Goal: Task Accomplishment & Management: Use online tool/utility

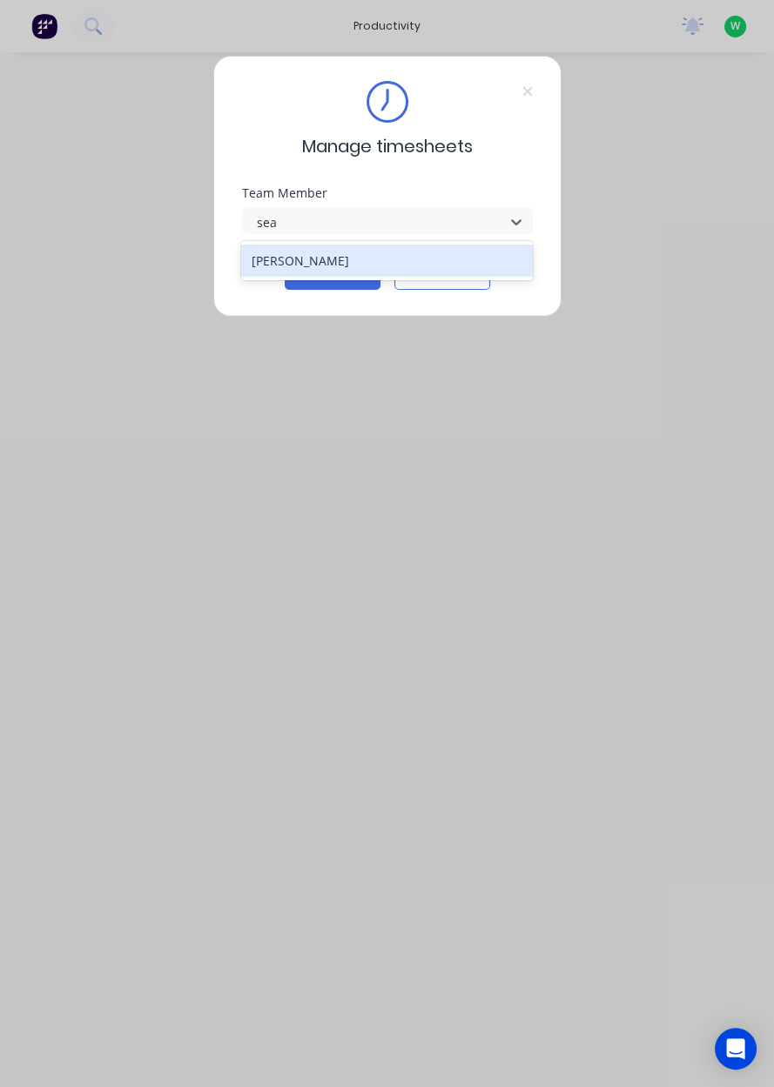
click at [245, 252] on div "[PERSON_NAME]" at bounding box center [387, 261] width 292 height 32
type input "sea"
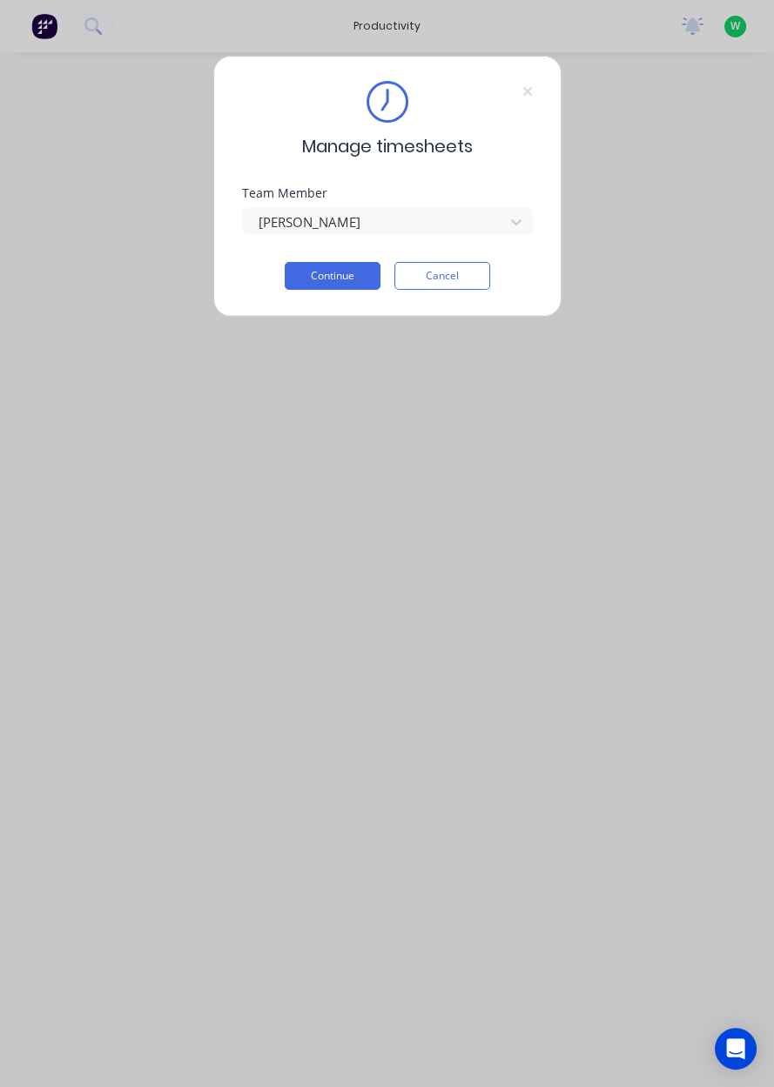
click at [346, 276] on button "Continue" at bounding box center [333, 276] width 96 height 28
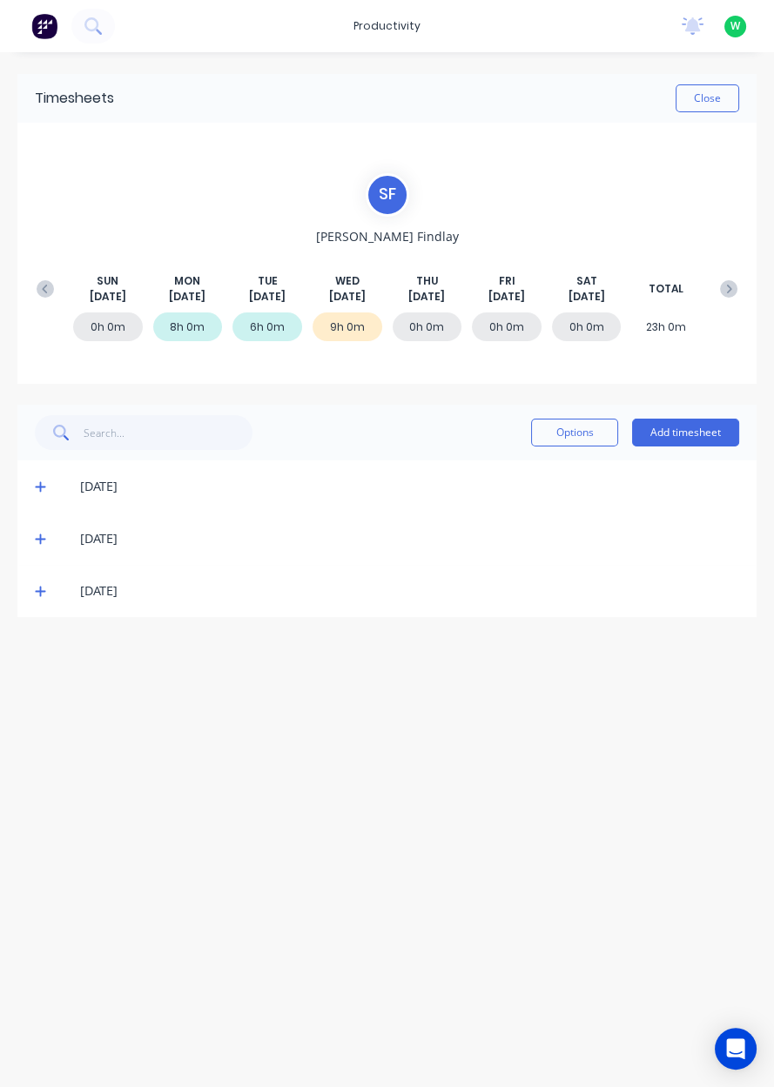
click at [703, 428] on button "Add timesheet" at bounding box center [685, 433] width 107 height 28
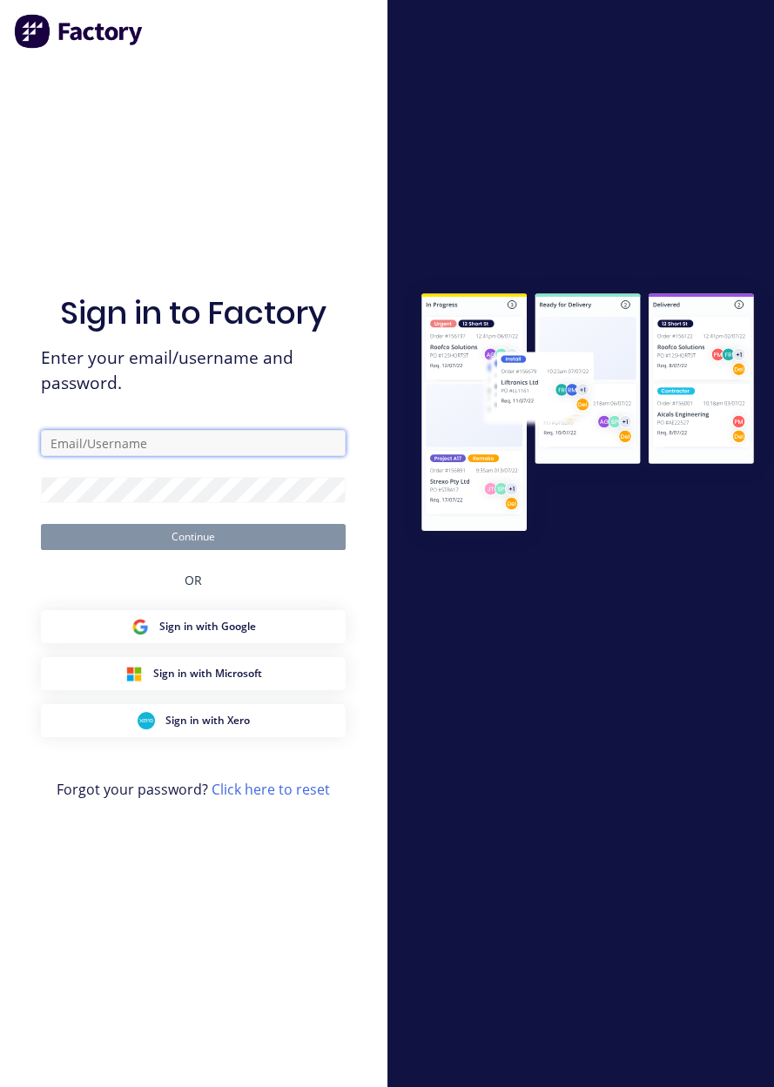
click at [111, 456] on input "text" at bounding box center [193, 443] width 305 height 26
type input "[EMAIL_ADDRESS][DOMAIN_NAME]"
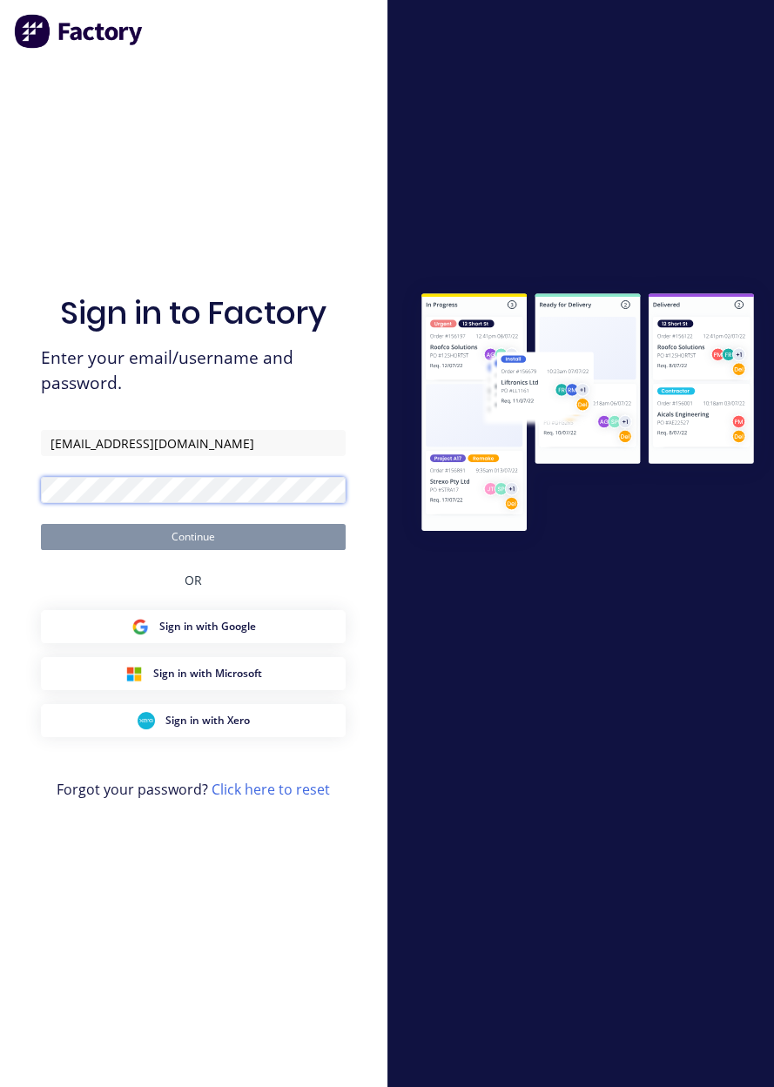
click at [41, 524] on button "Continue" at bounding box center [193, 537] width 305 height 26
